Goal: Navigation & Orientation: Understand site structure

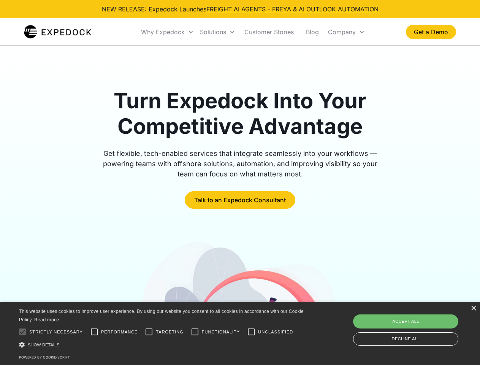
click at [168, 32] on div "Why Expedock" at bounding box center [163, 32] width 44 height 8
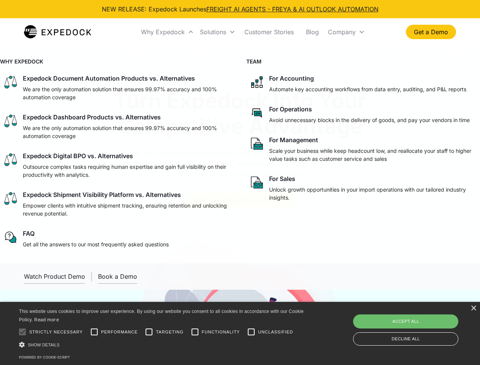
click at [217, 32] on div "Solutions" at bounding box center [213, 32] width 26 height 8
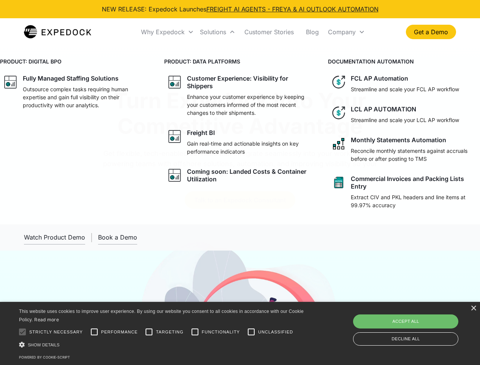
click at [346, 32] on div "Company" at bounding box center [342, 32] width 28 height 8
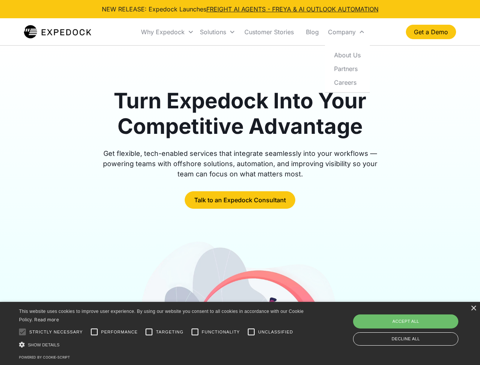
click at [22, 332] on div at bounding box center [22, 331] width 15 height 15
click at [94, 332] on input "Performance" at bounding box center [94, 331] width 15 height 15
checkbox input "true"
click at [149, 332] on input "Targeting" at bounding box center [148, 331] width 15 height 15
checkbox input "true"
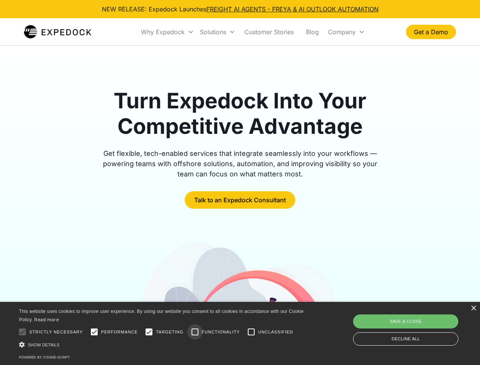
click at [195, 332] on input "Functionality" at bounding box center [194, 331] width 15 height 15
checkbox input "true"
click at [251, 332] on input "Unclassified" at bounding box center [251, 331] width 15 height 15
checkbox input "true"
click at [163, 344] on div "Show details Hide details" at bounding box center [162, 344] width 287 height 8
